Goal: Find specific page/section: Find specific page/section

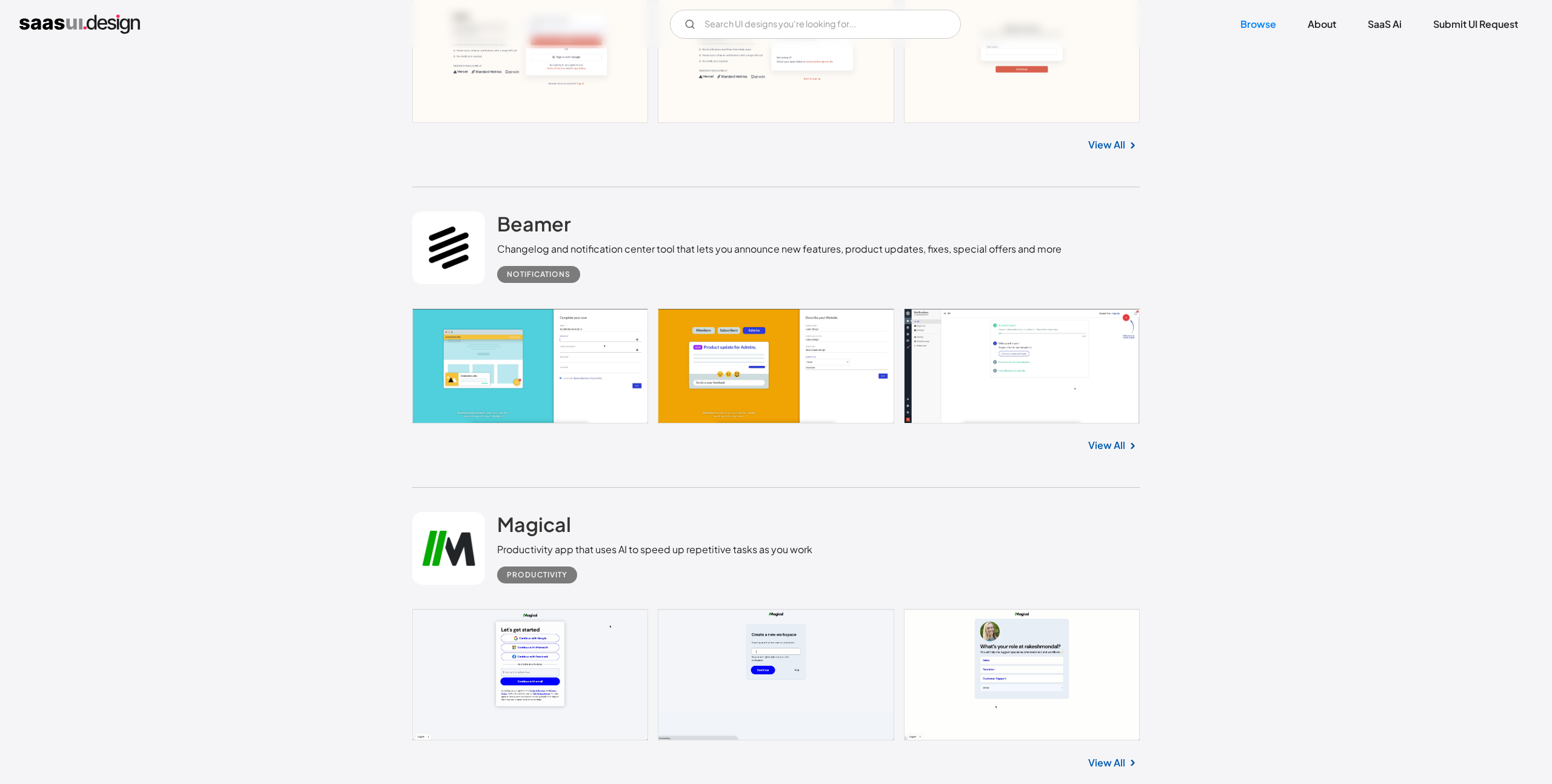
scroll to position [1399, 0]
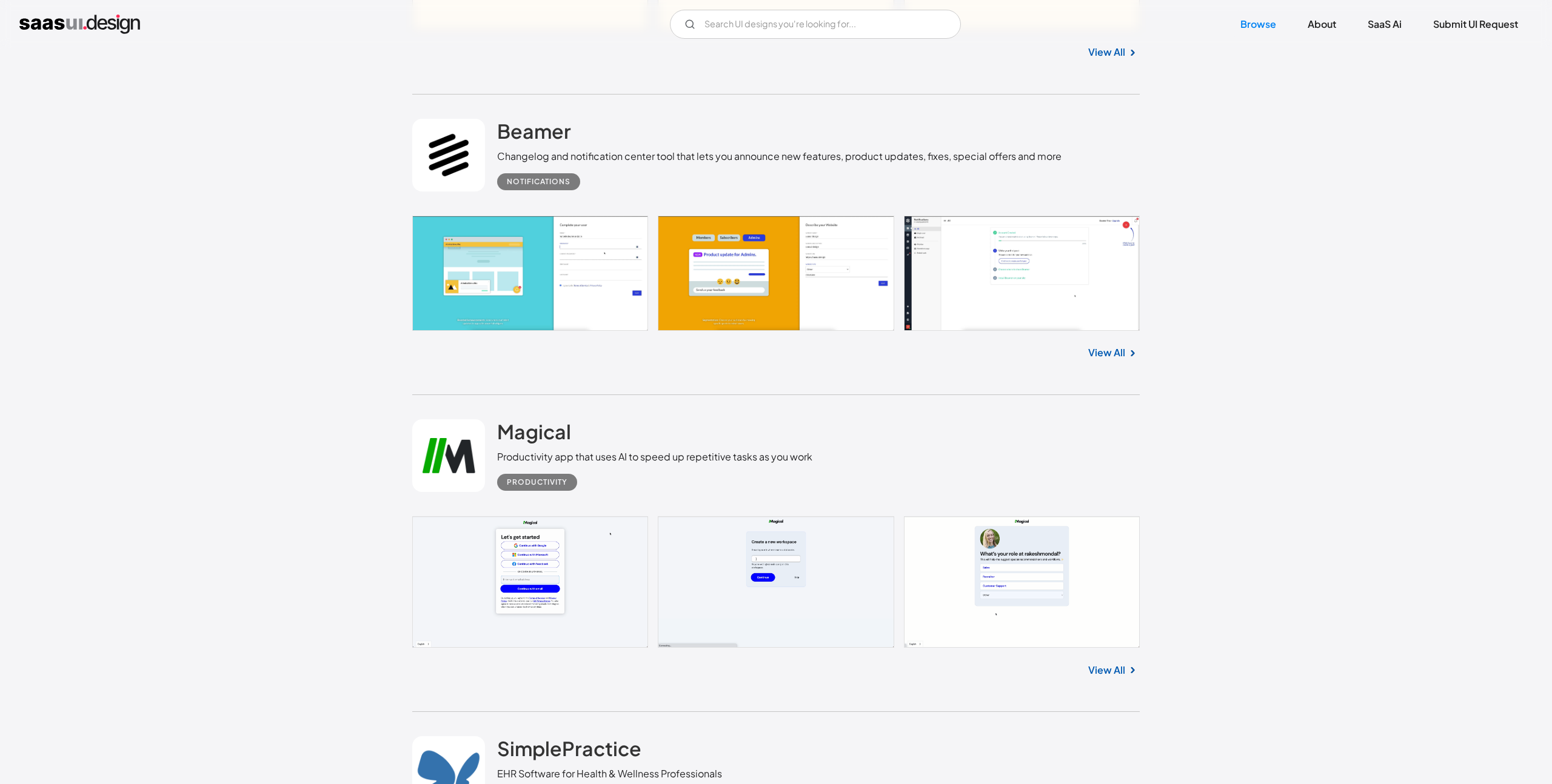
click at [1096, 350] on link "View All" at bounding box center [1106, 352] width 37 height 14
click at [743, 33] on input "Email Form" at bounding box center [815, 24] width 291 height 29
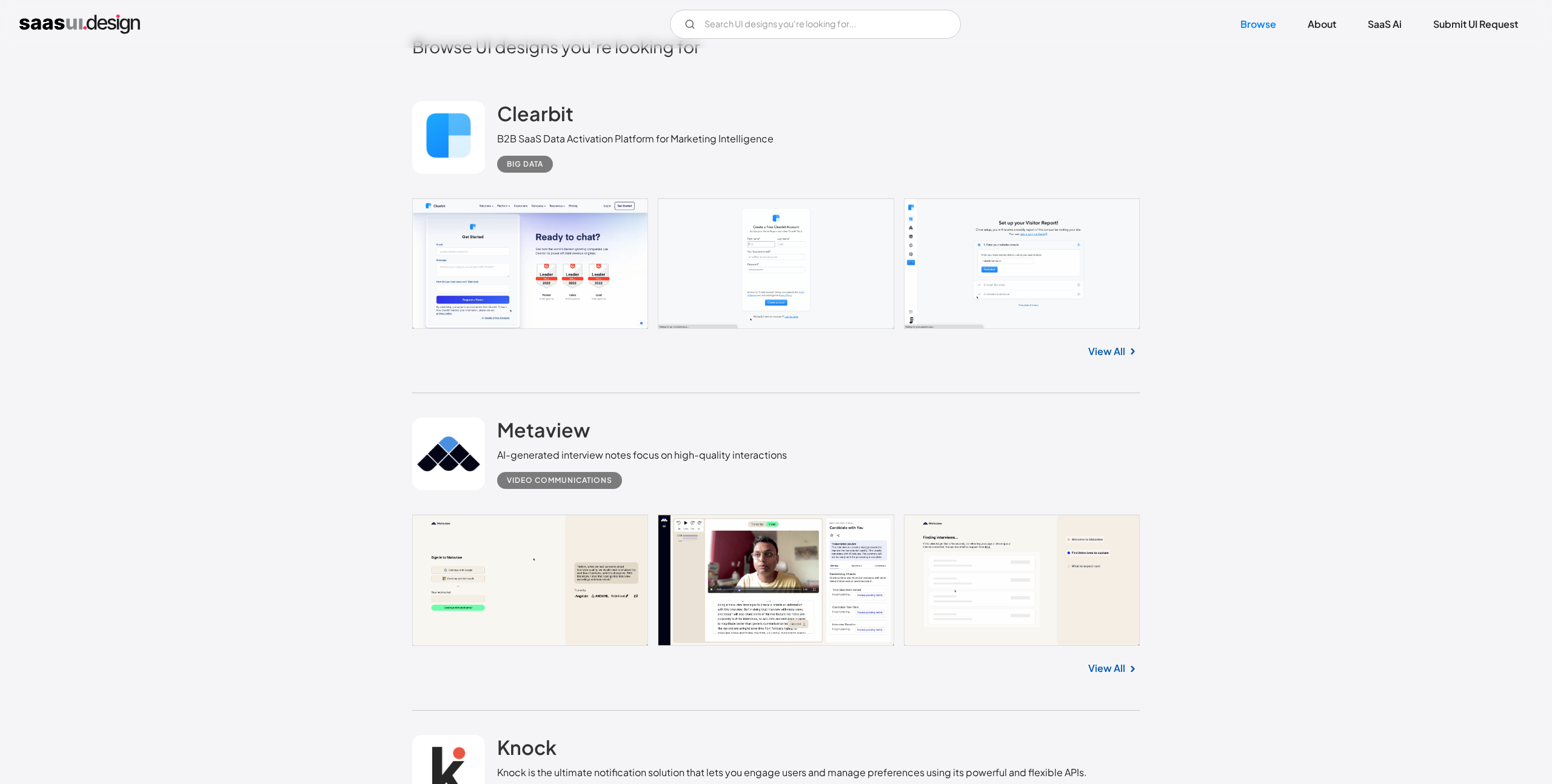
scroll to position [451, 0]
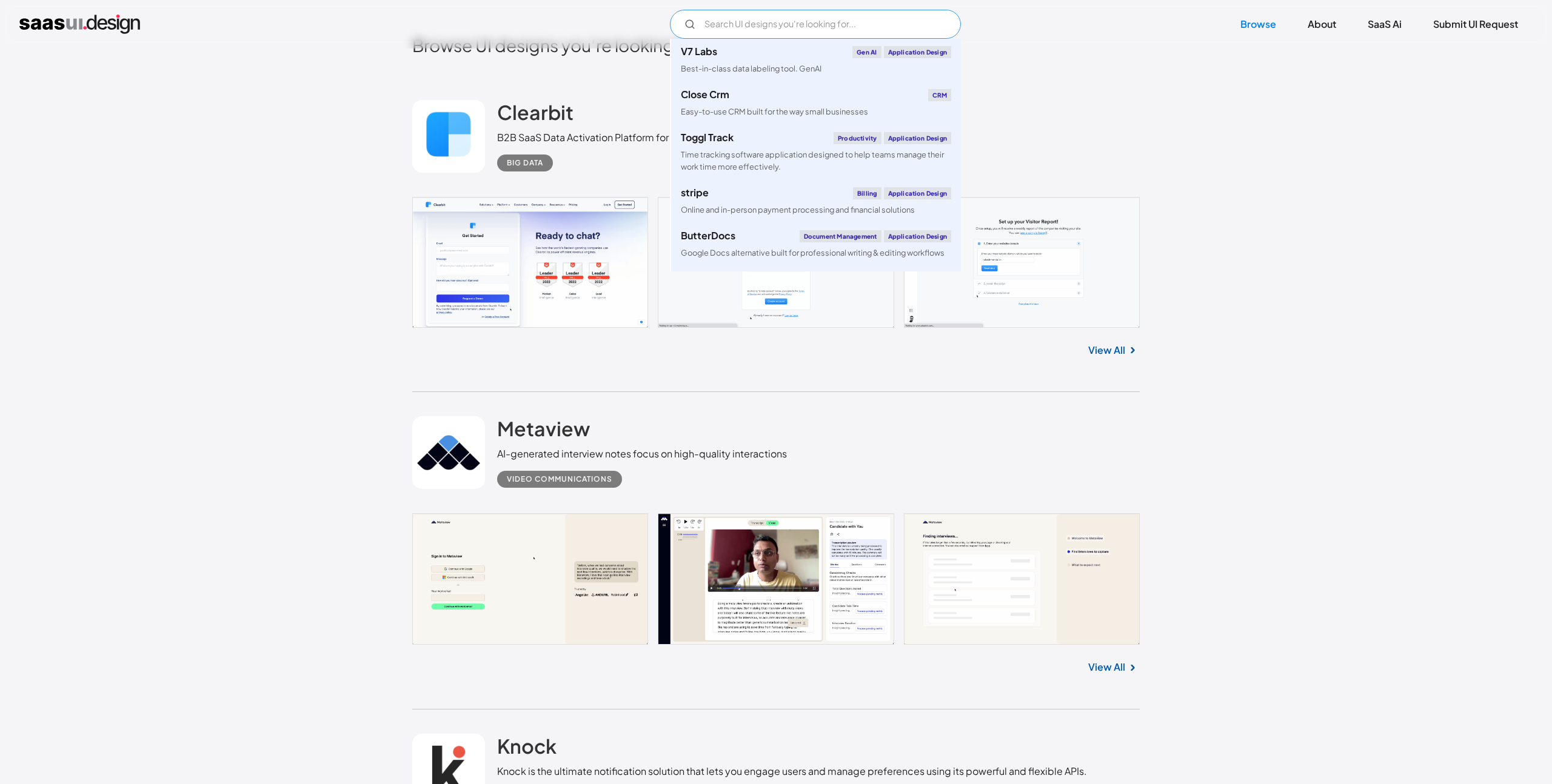
click at [737, 23] on input "Email Form" at bounding box center [815, 24] width 291 height 29
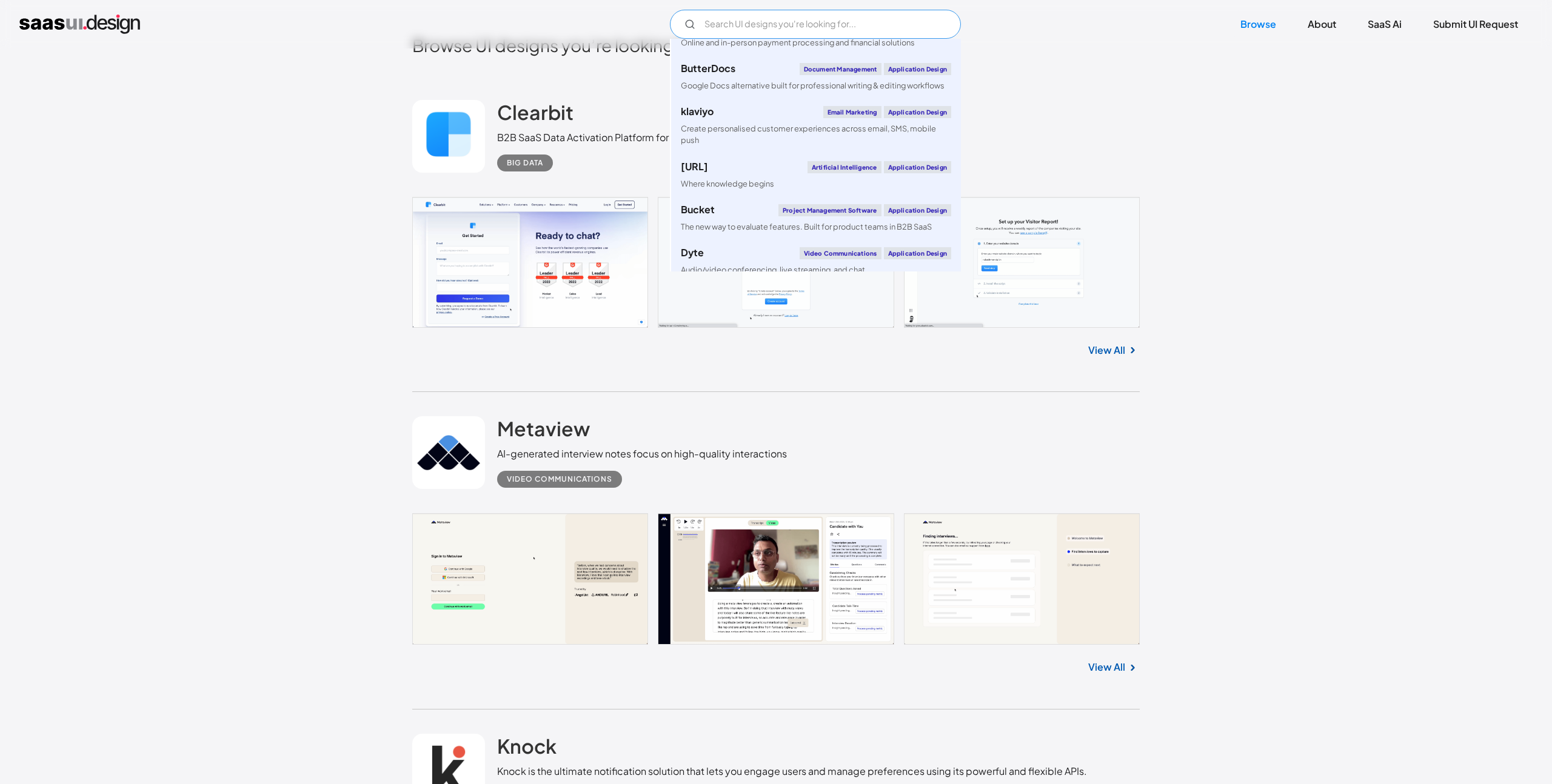
scroll to position [175, 0]
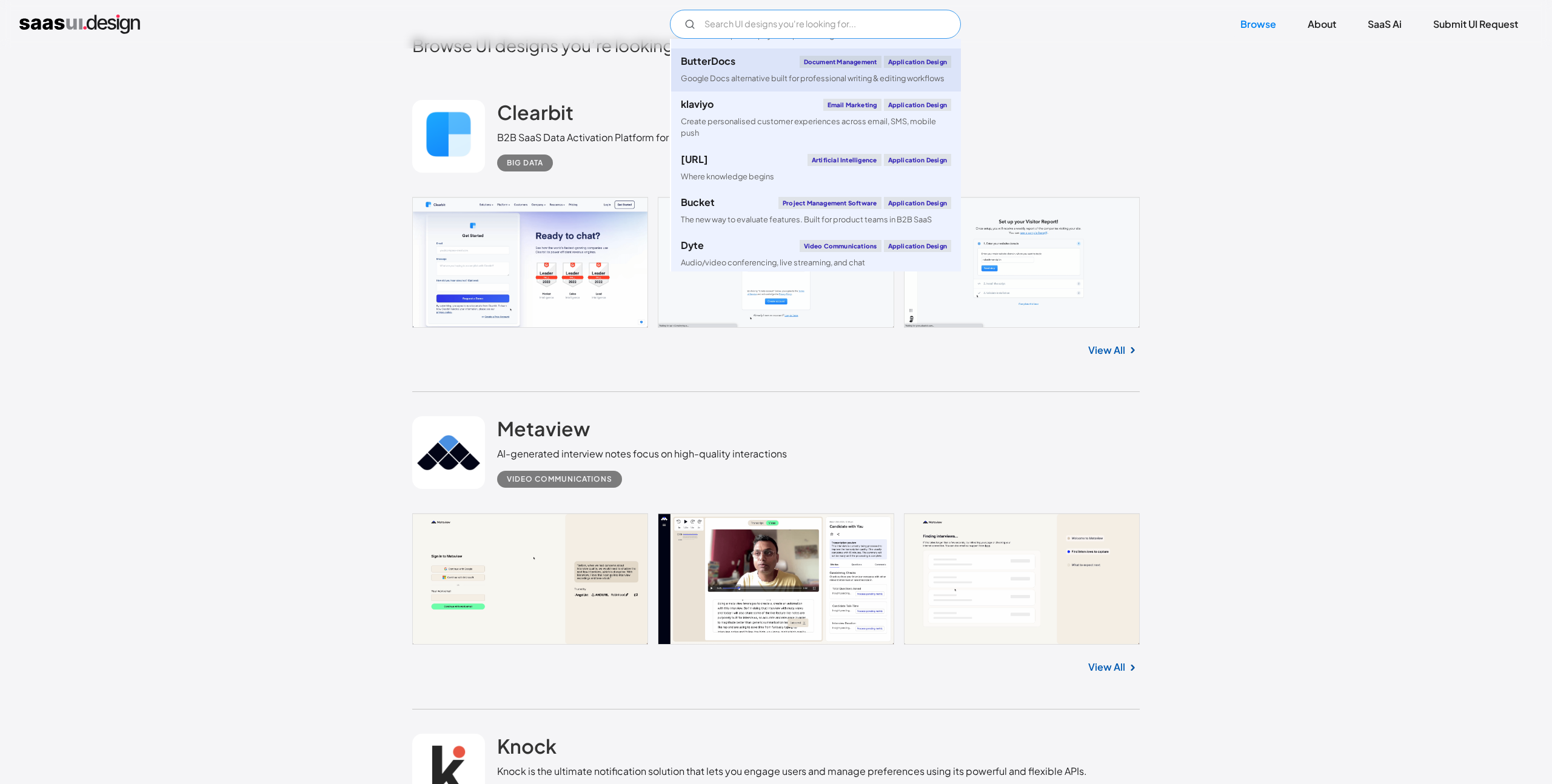
click at [731, 66] on div "ButterDocs" at bounding box center [708, 61] width 55 height 10
